Goal: Find specific page/section: Find specific page/section

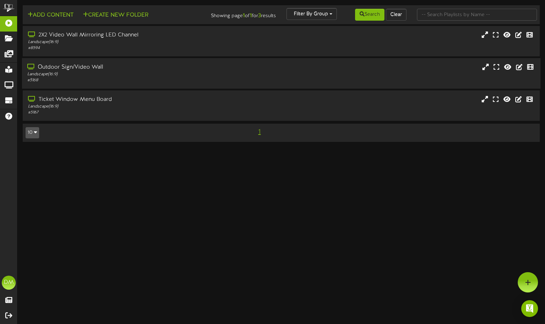
drag, startPoint x: 74, startPoint y: 68, endPoint x: 62, endPoint y: 62, distance: 14.1
click at [75, 68] on div "Outdoor Sign/Video Wall" at bounding box center [130, 67] width 206 height 8
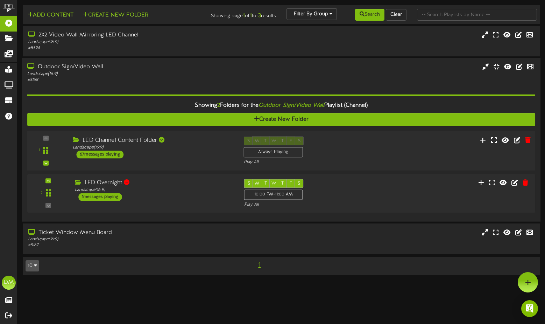
click at [108, 139] on div "LED Channel Content Folder" at bounding box center [153, 140] width 161 height 8
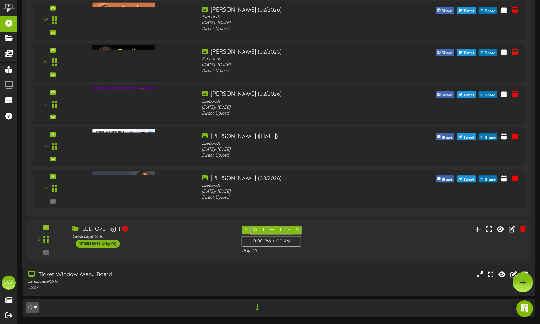
scroll to position [2759, 0]
